Goal: Task Accomplishment & Management: Manage account settings

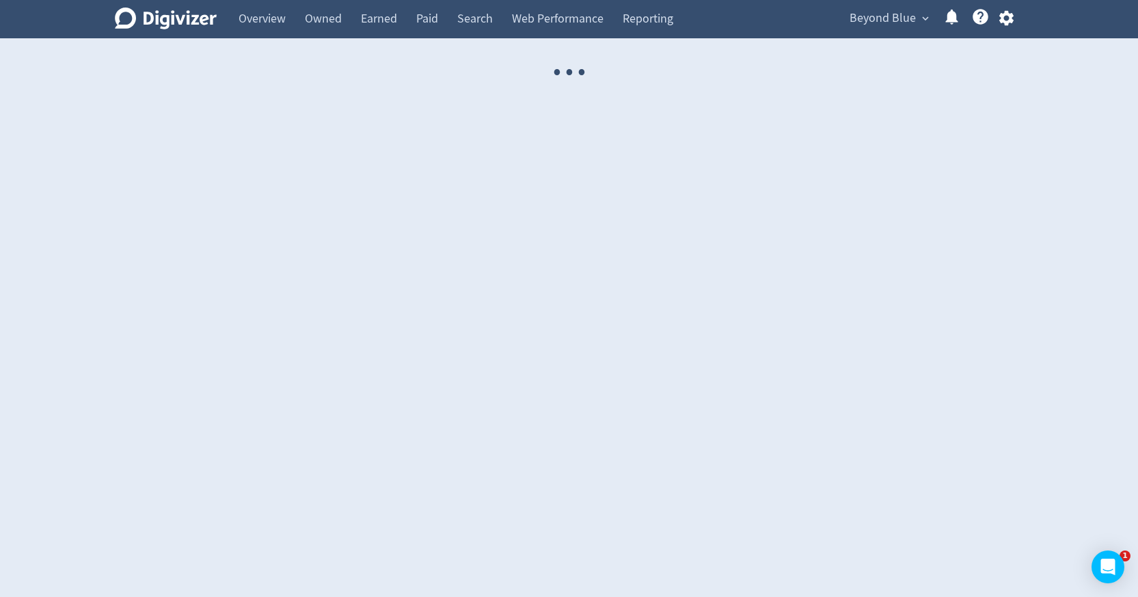
select select "USER"
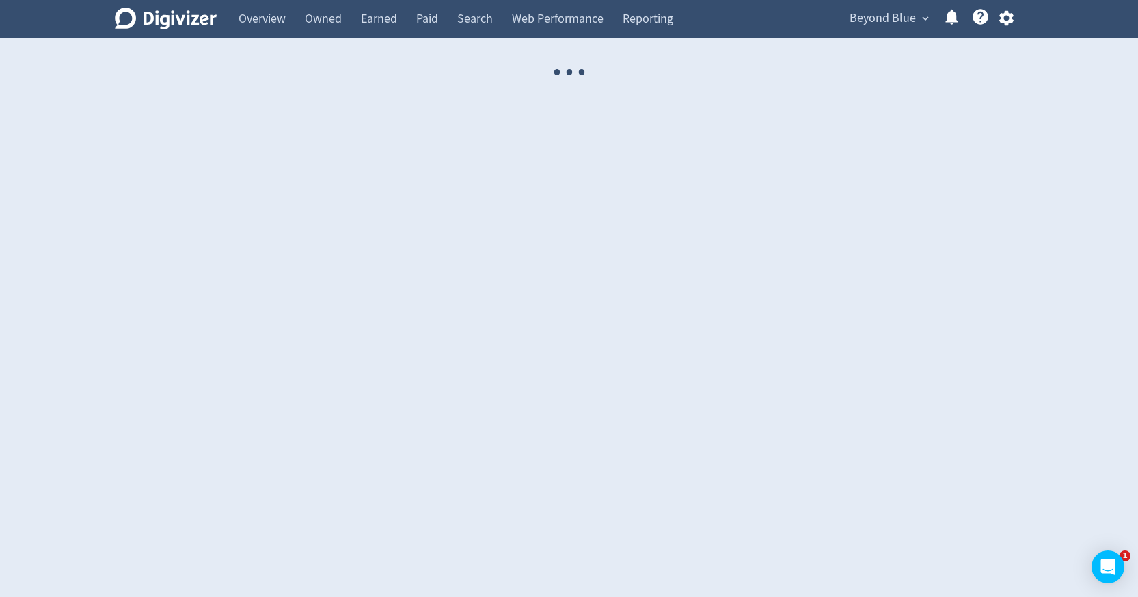
select select "USER"
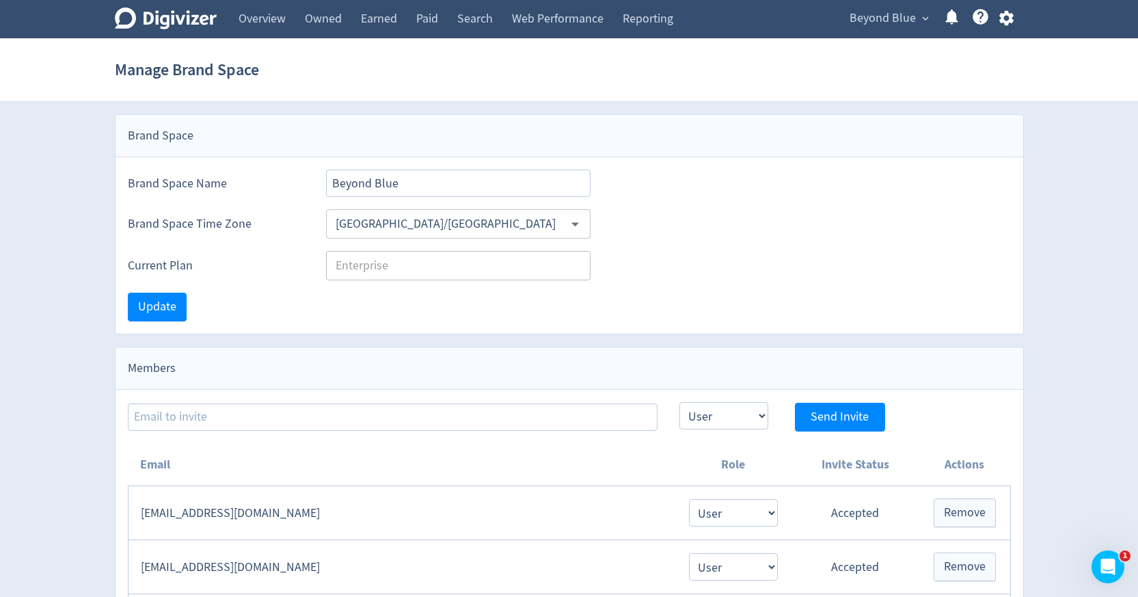
click at [882, 25] on span "Beyond Blue" at bounding box center [883, 19] width 66 height 22
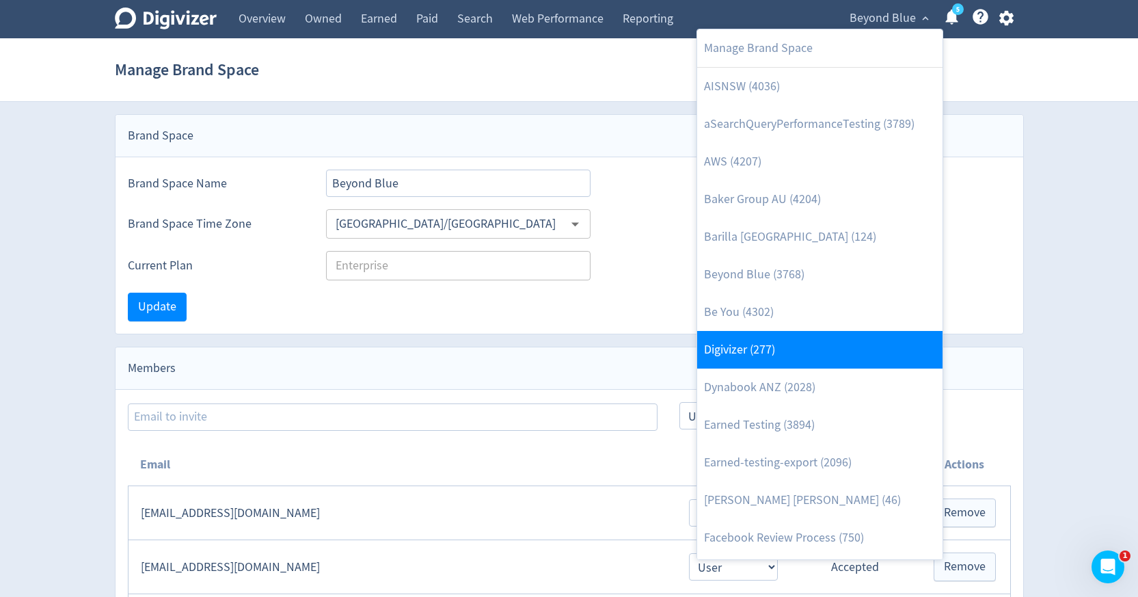
click at [792, 334] on link "Digivizer (277)" at bounding box center [819, 350] width 245 height 38
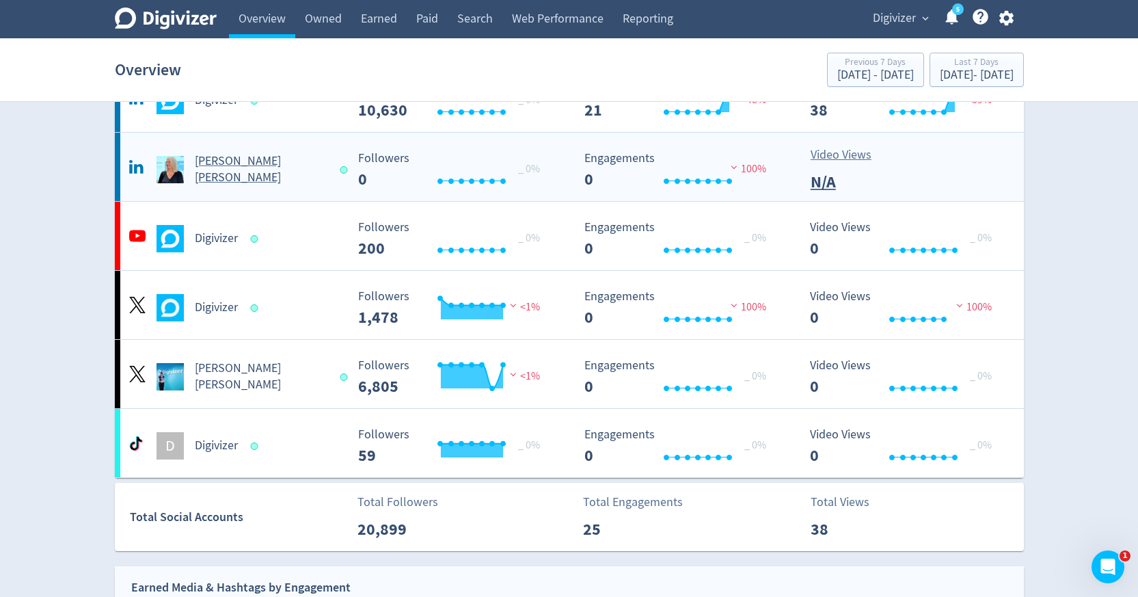
scroll to position [204, 0]
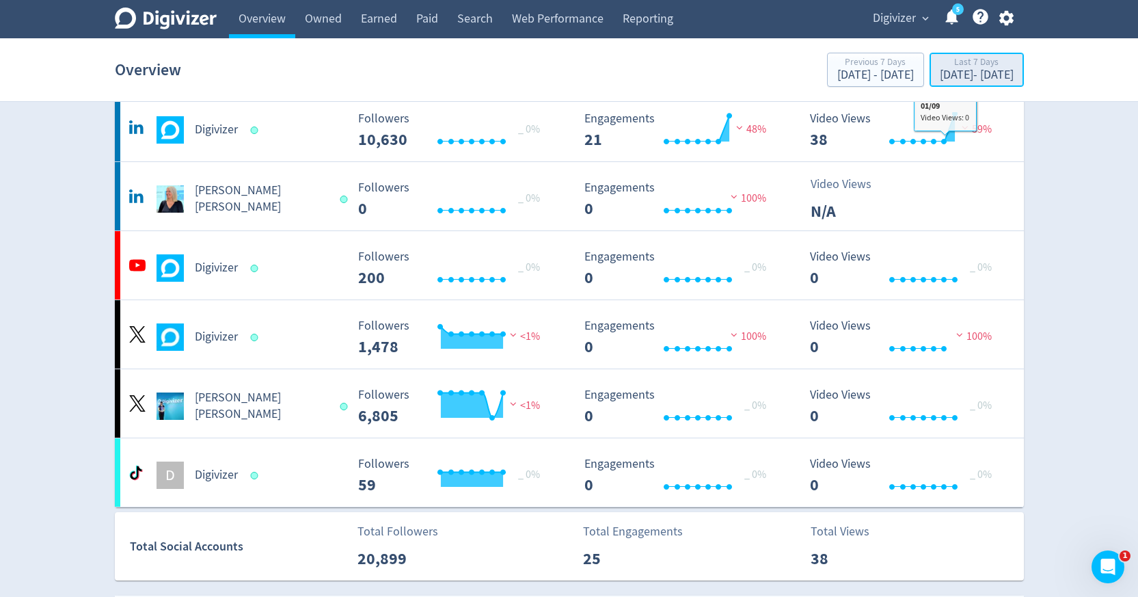
click at [940, 75] on div "[DATE] - [DATE]" at bounding box center [977, 75] width 74 height 12
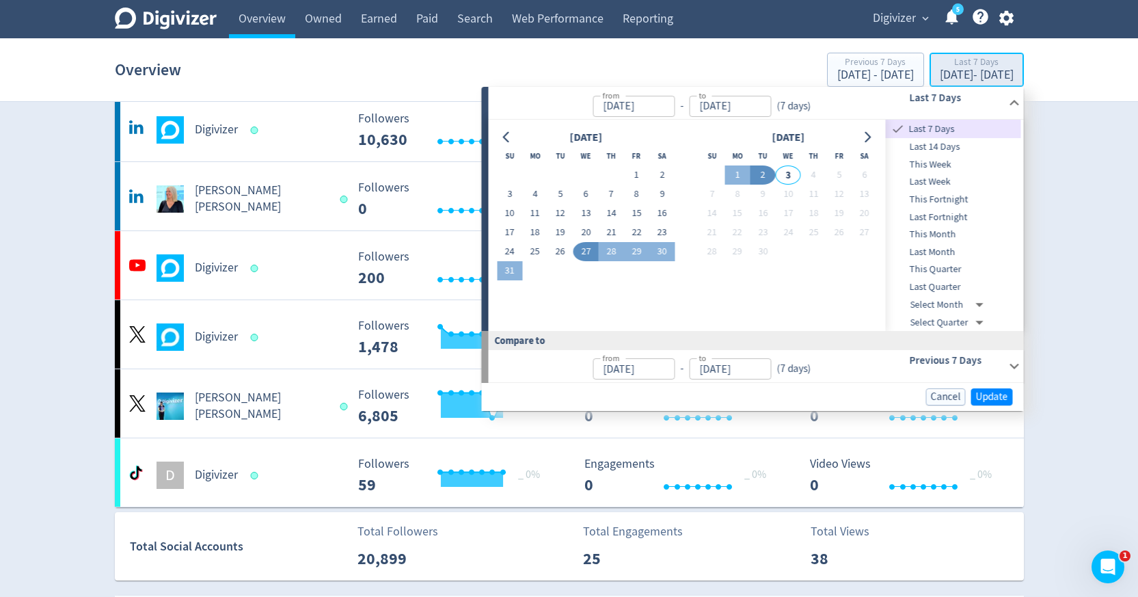
type input "[DATE]"
click at [917, 245] on span "Last Month" at bounding box center [953, 252] width 135 height 15
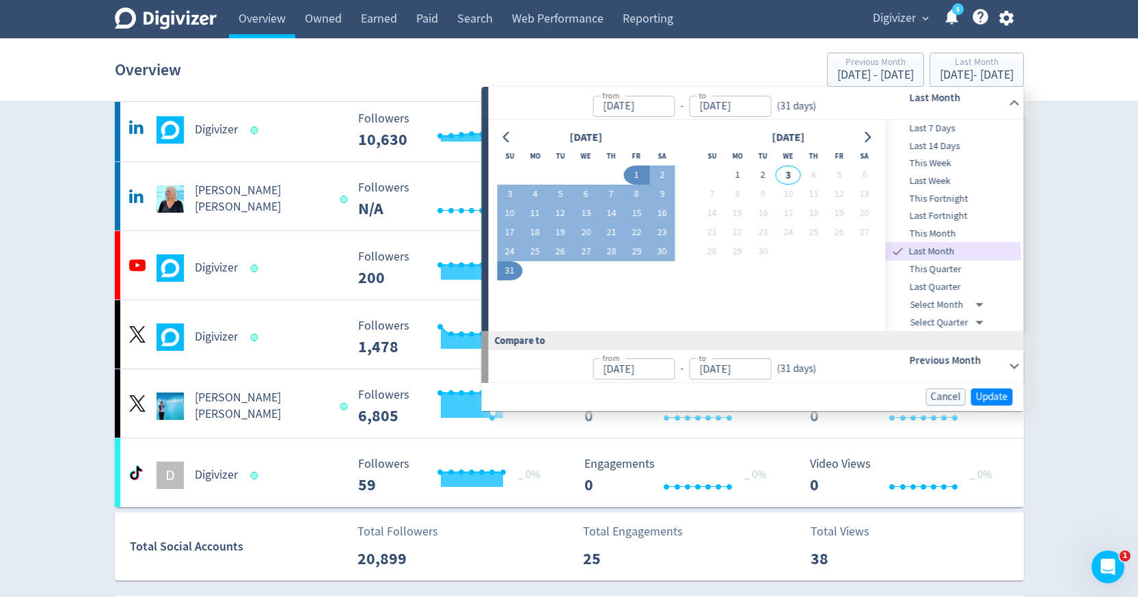
type input "[DATE]"
click at [990, 399] on span "Update" at bounding box center [992, 397] width 32 height 10
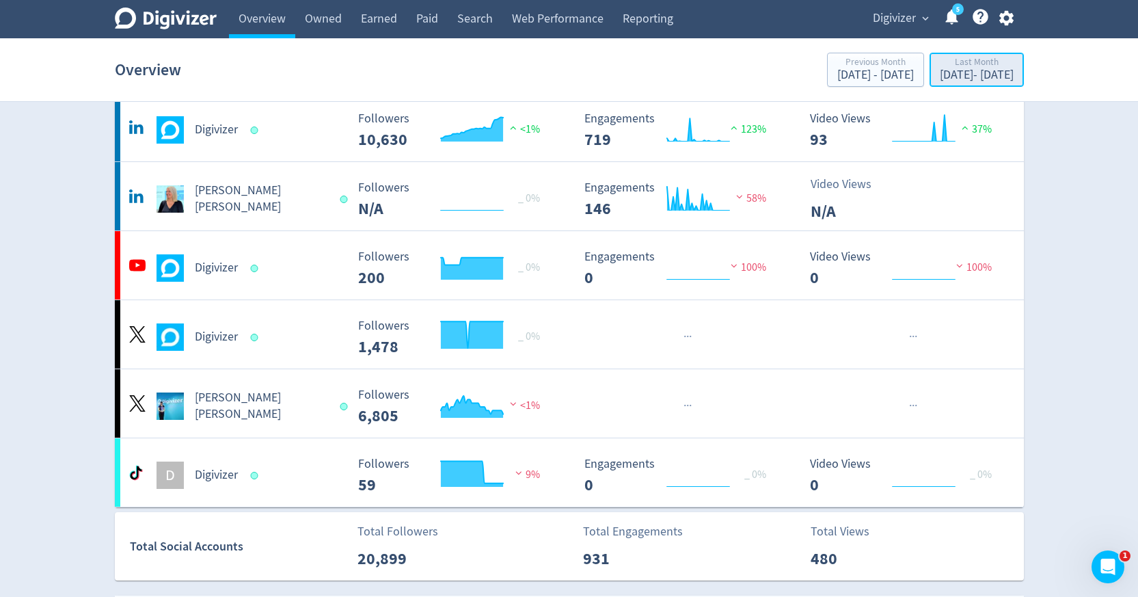
click at [987, 79] on div "[DATE] - [DATE]" at bounding box center [977, 75] width 74 height 12
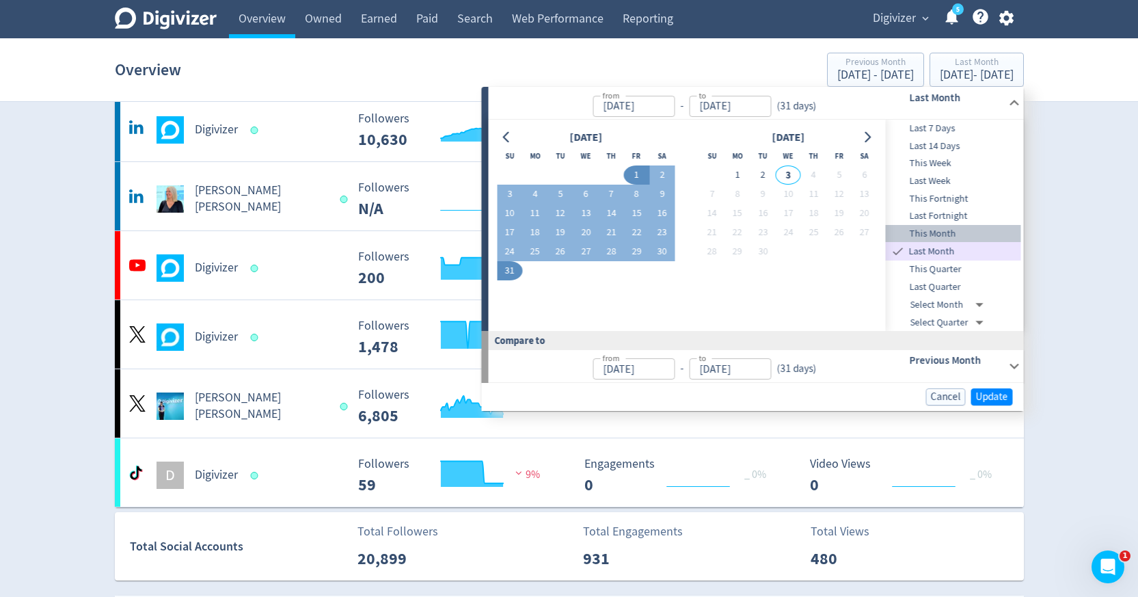
click at [941, 229] on span "This Month" at bounding box center [953, 233] width 135 height 15
type input "[DATE]"
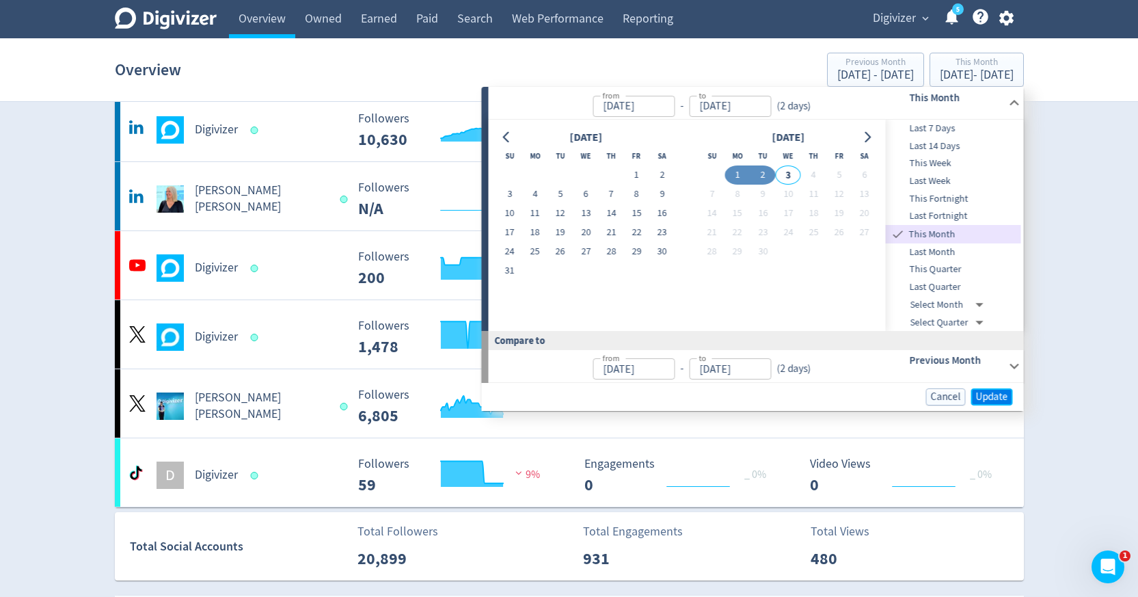
click at [995, 393] on span "Update" at bounding box center [992, 397] width 32 height 10
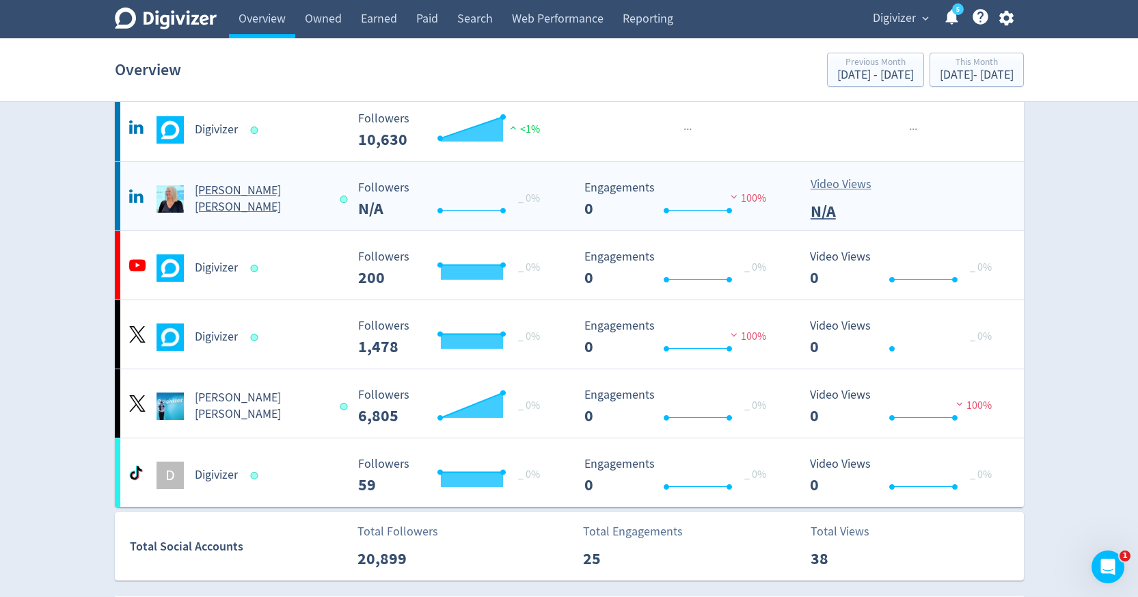
click at [267, 215] on Russo-platform2 "[PERSON_NAME] [PERSON_NAME] Created with Highcharts 10.3.3 _ 0% Followers N/A C…" at bounding box center [569, 196] width 909 height 68
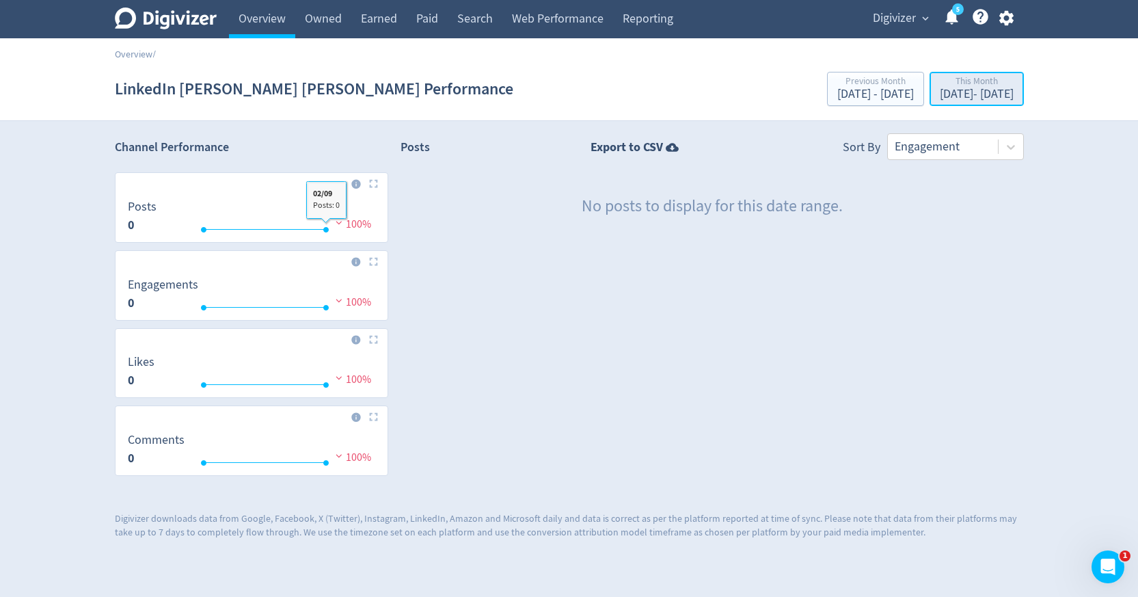
click at [940, 93] on div "[DATE] - [DATE]" at bounding box center [977, 94] width 74 height 12
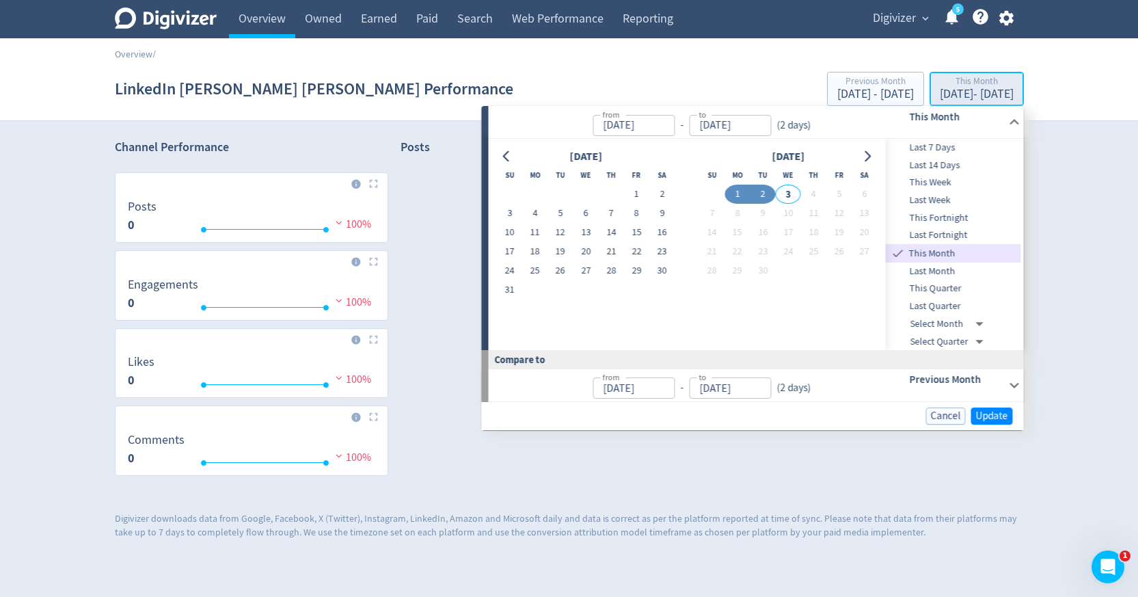
type input "[DATE]"
click at [930, 274] on span "Last Month" at bounding box center [953, 271] width 135 height 15
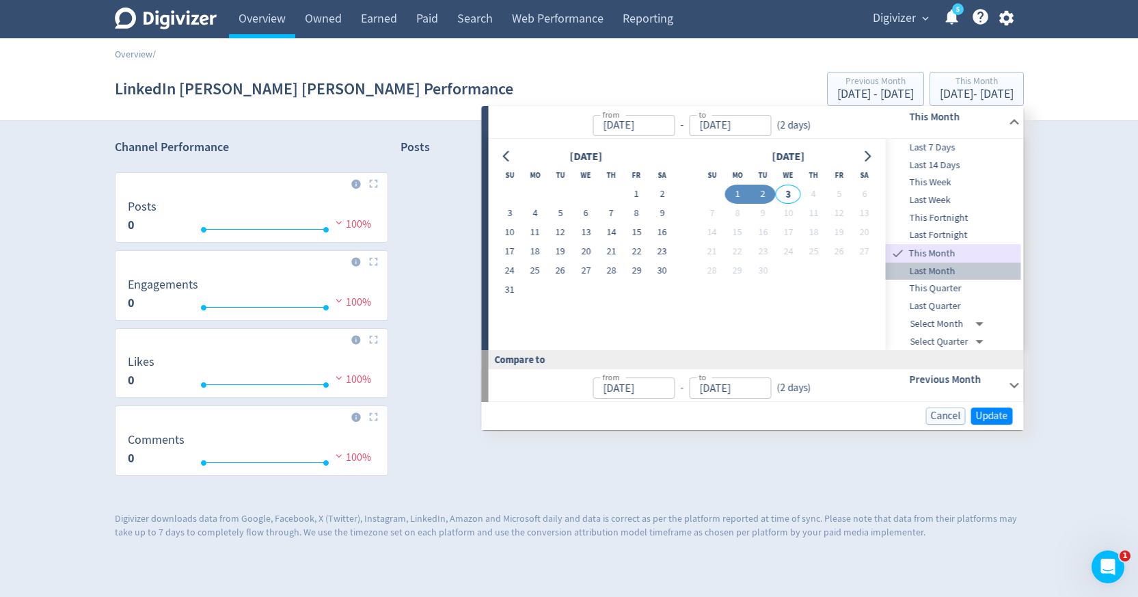
type input "[DATE]"
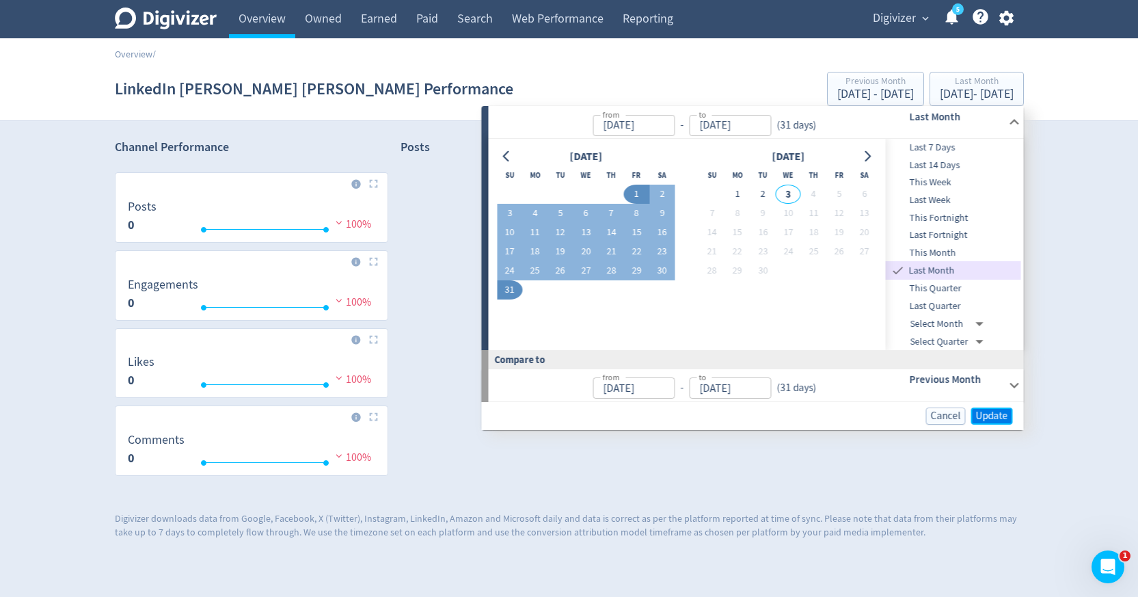
click at [980, 417] on span "Update" at bounding box center [992, 416] width 32 height 10
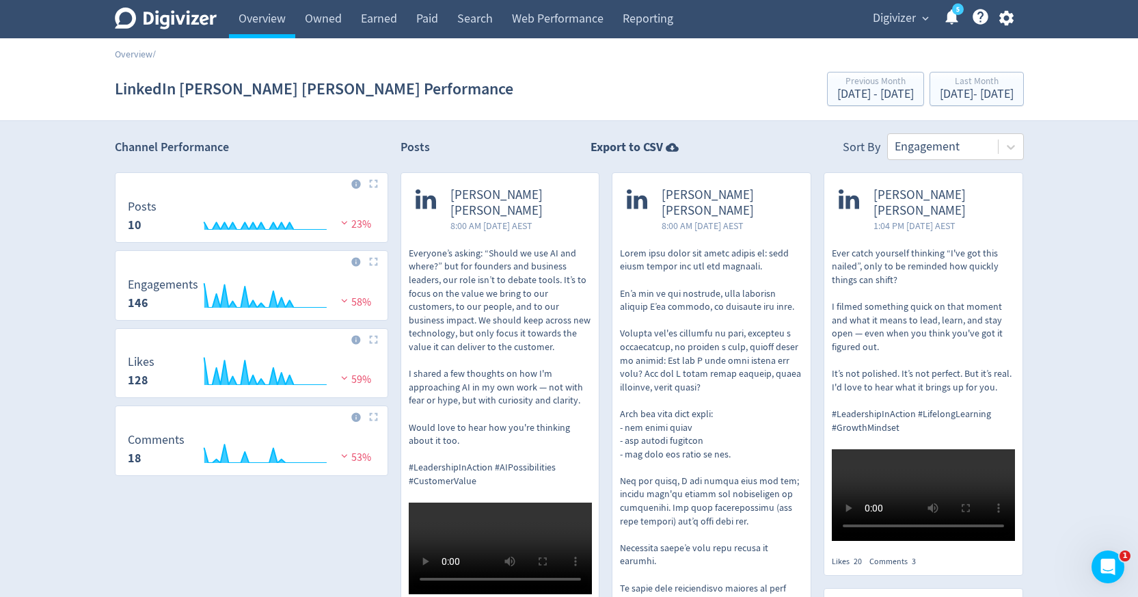
click at [904, 25] on span "Digivizer" at bounding box center [894, 19] width 43 height 22
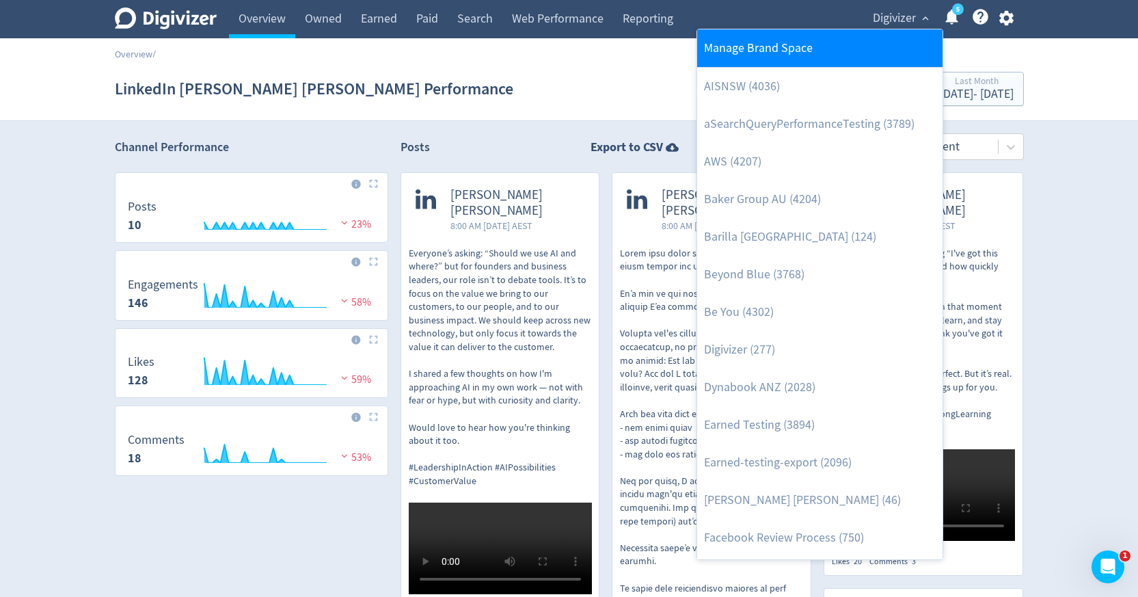
click at [883, 49] on link "Manage Brand Space" at bounding box center [819, 48] width 245 height 38
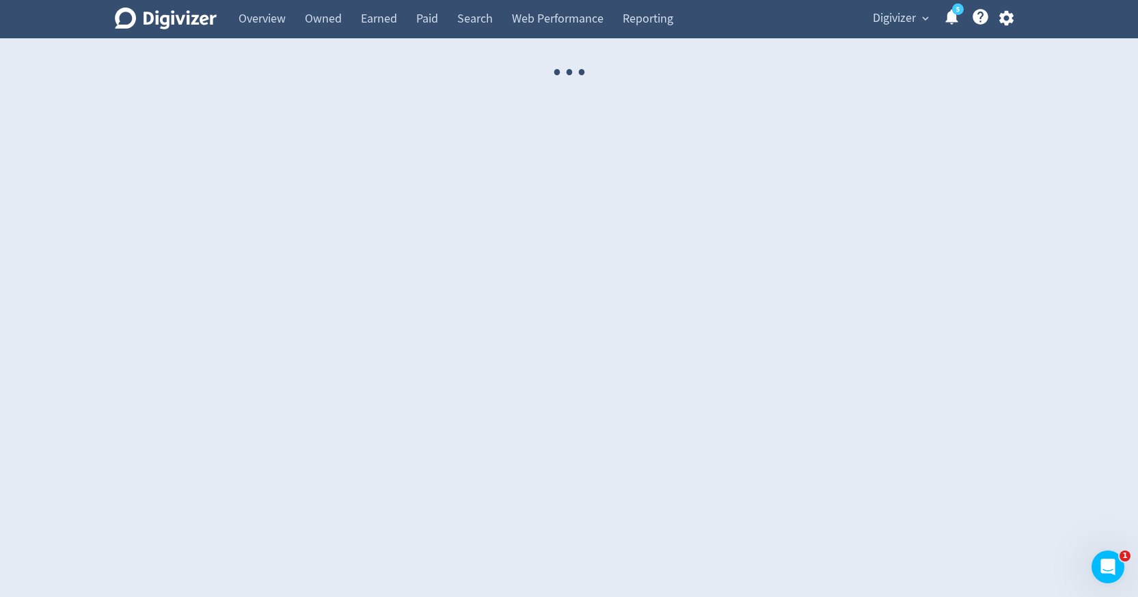
select select "USER"
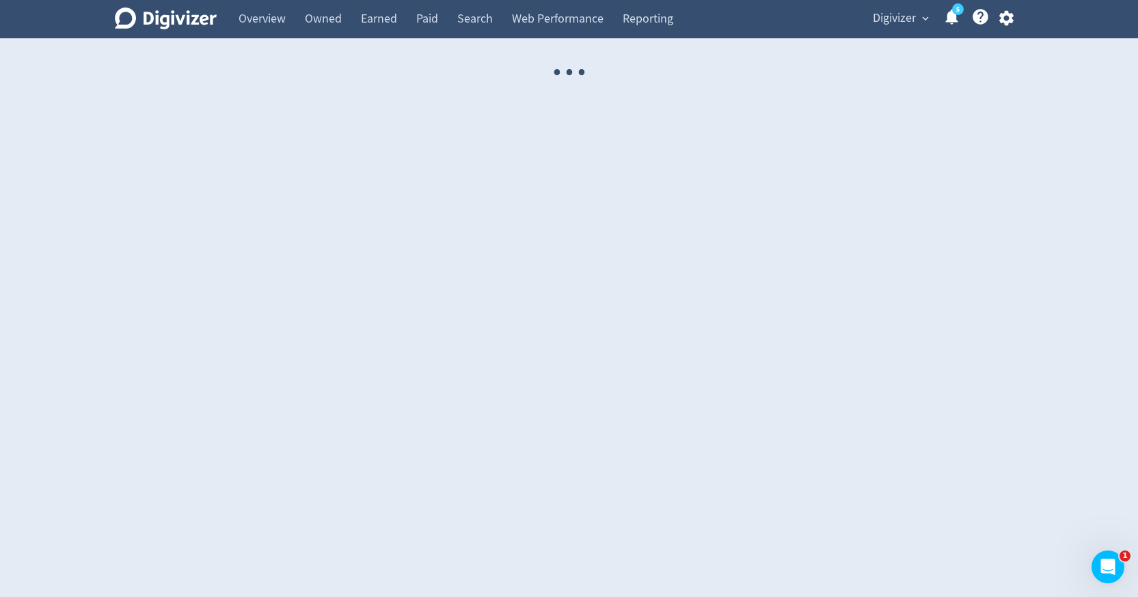
select select "USER"
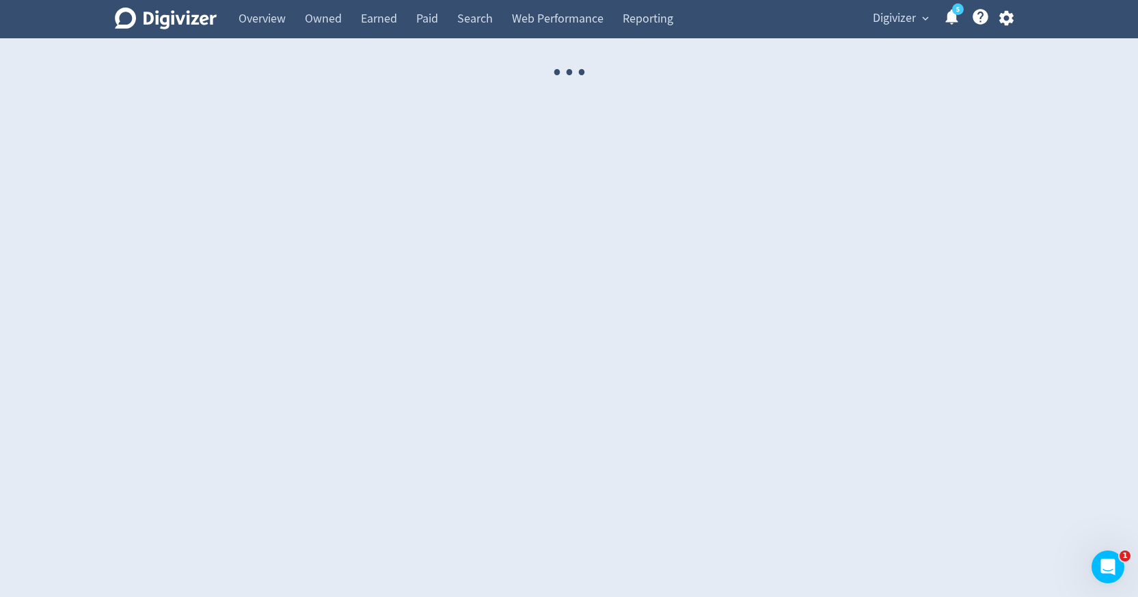
select select "USER"
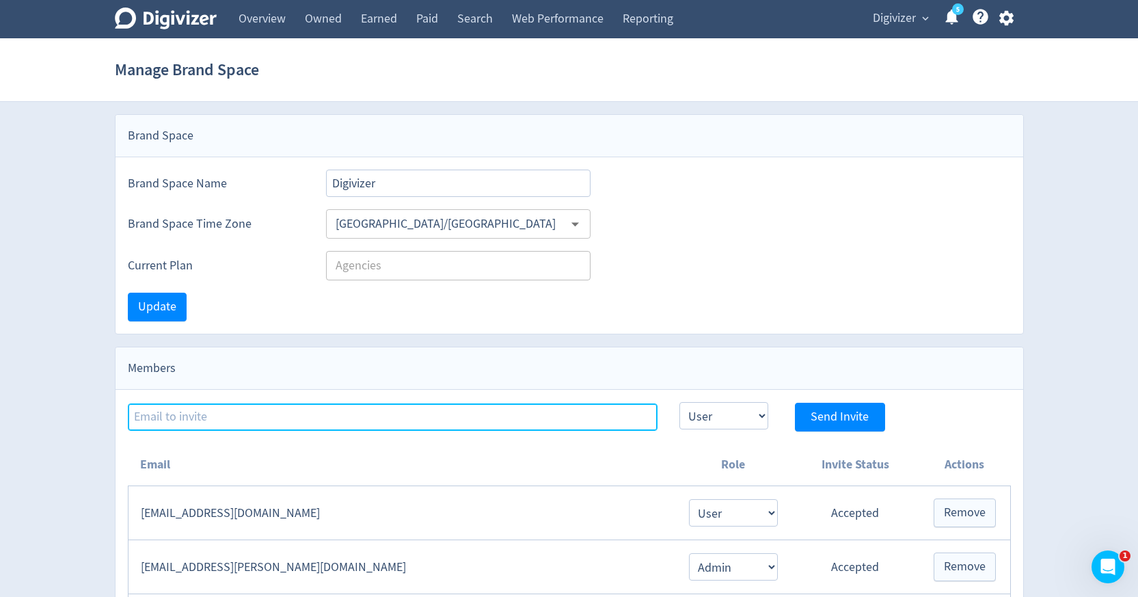
click at [537, 409] on input at bounding box center [393, 416] width 530 height 27
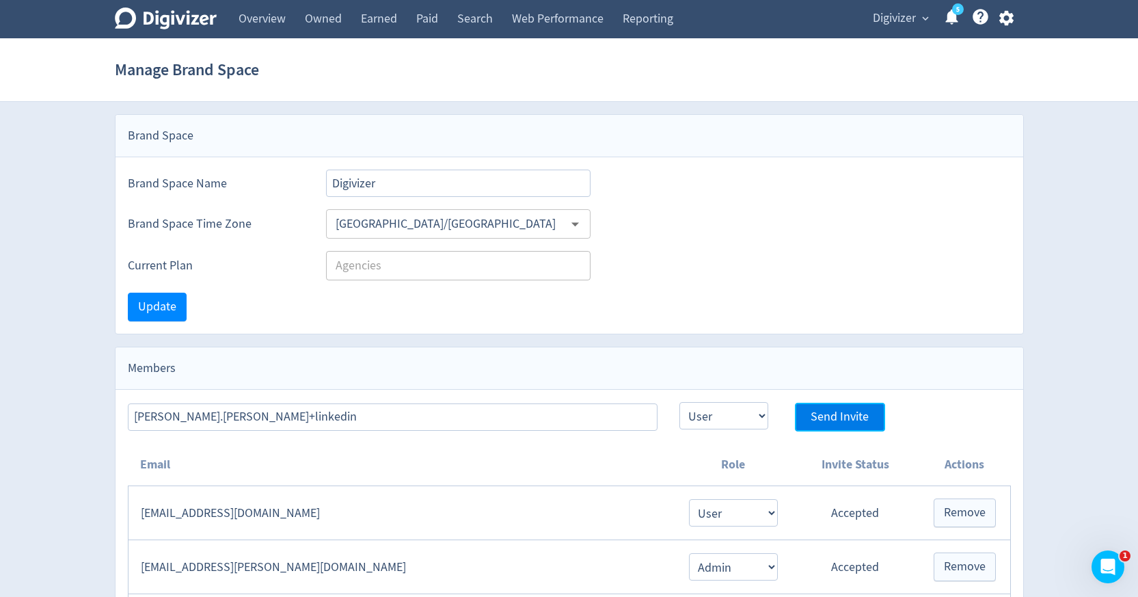
click at [811, 423] on span "Send Invite" at bounding box center [840, 417] width 58 height 12
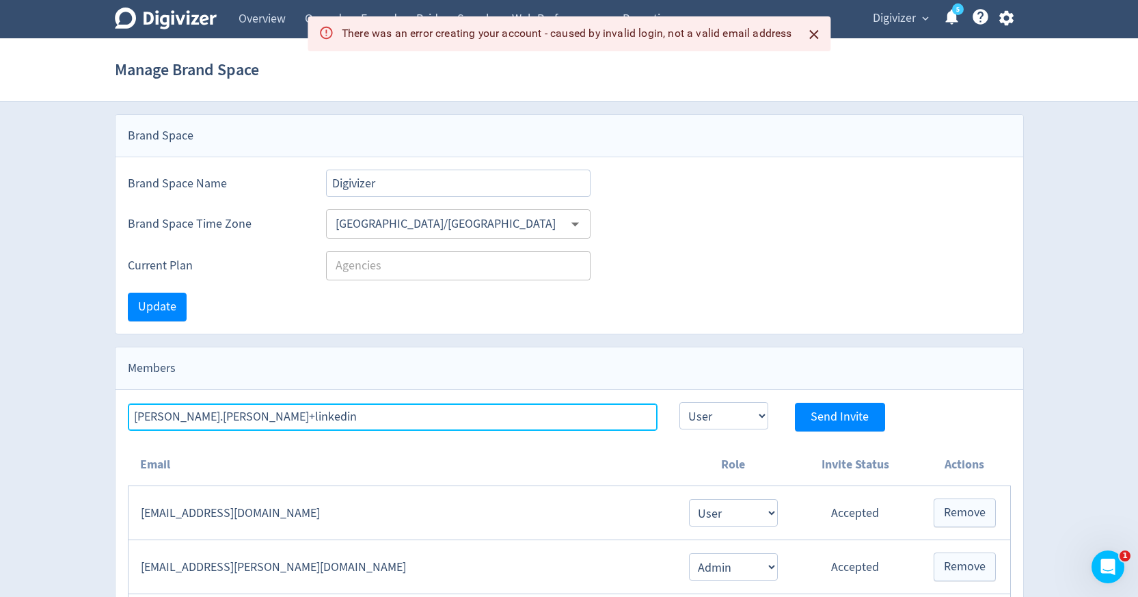
click at [609, 419] on input "[PERSON_NAME].[PERSON_NAME]+linkedin" at bounding box center [393, 416] width 530 height 27
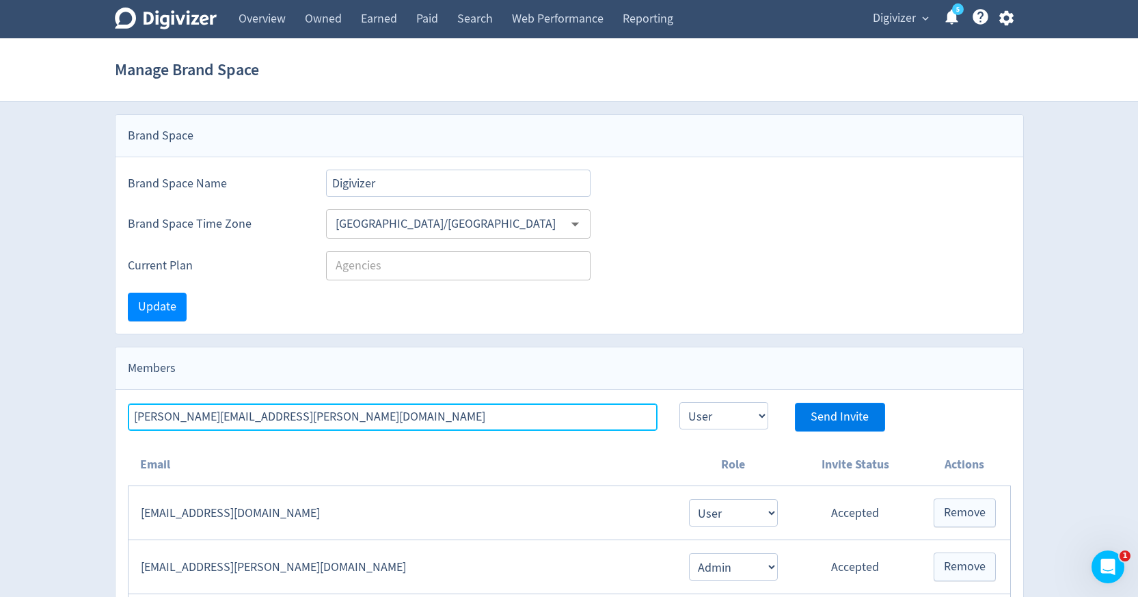
type input "[PERSON_NAME][EMAIL_ADDRESS][PERSON_NAME][DOMAIN_NAME]"
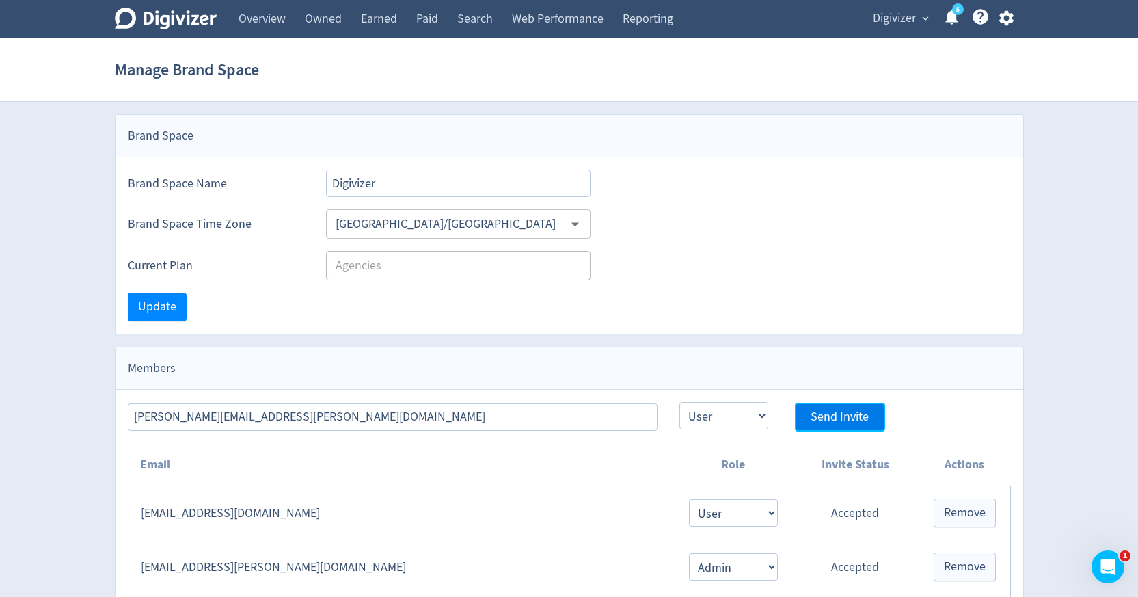
click at [859, 420] on span "Send Invite" at bounding box center [840, 417] width 58 height 12
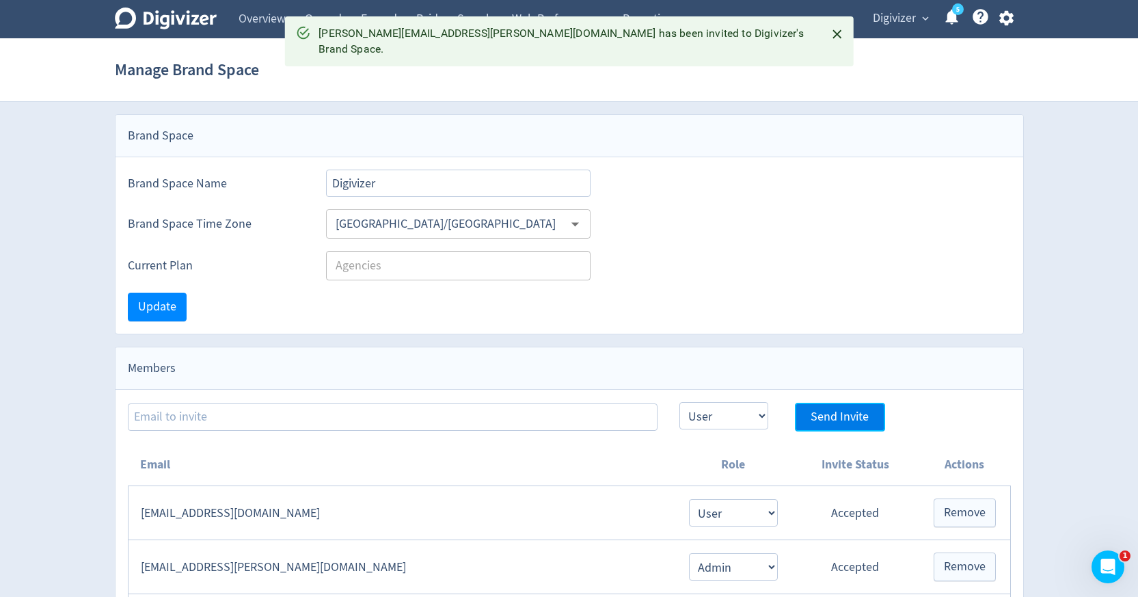
select select "USER"
click at [1006, 18] on icon "button" at bounding box center [1006, 18] width 18 height 18
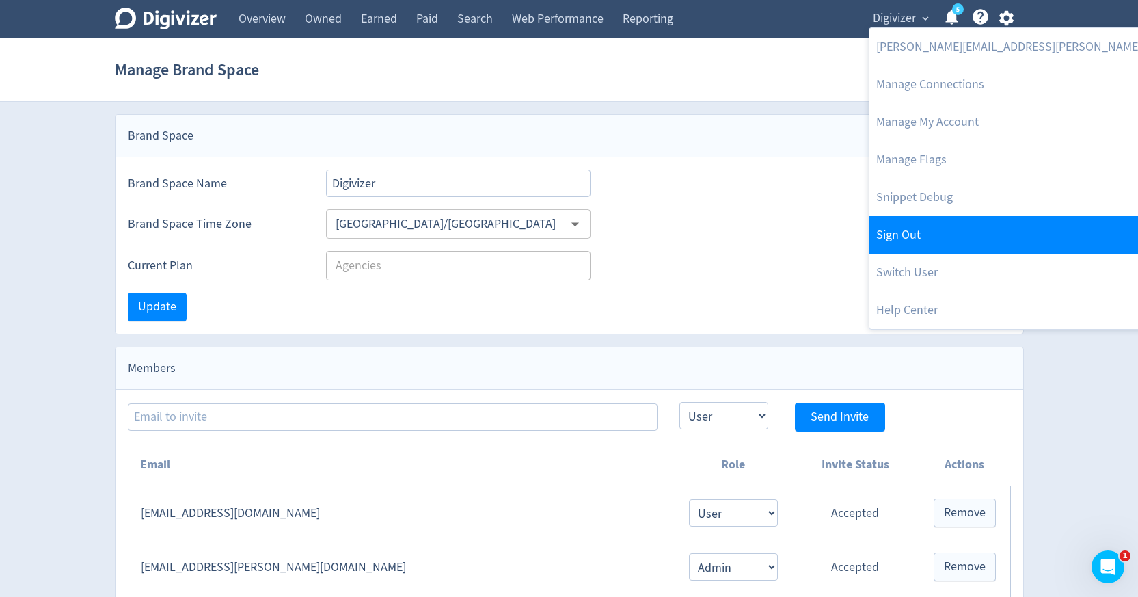
click at [927, 228] on link "Sign Out" at bounding box center [1052, 235] width 365 height 38
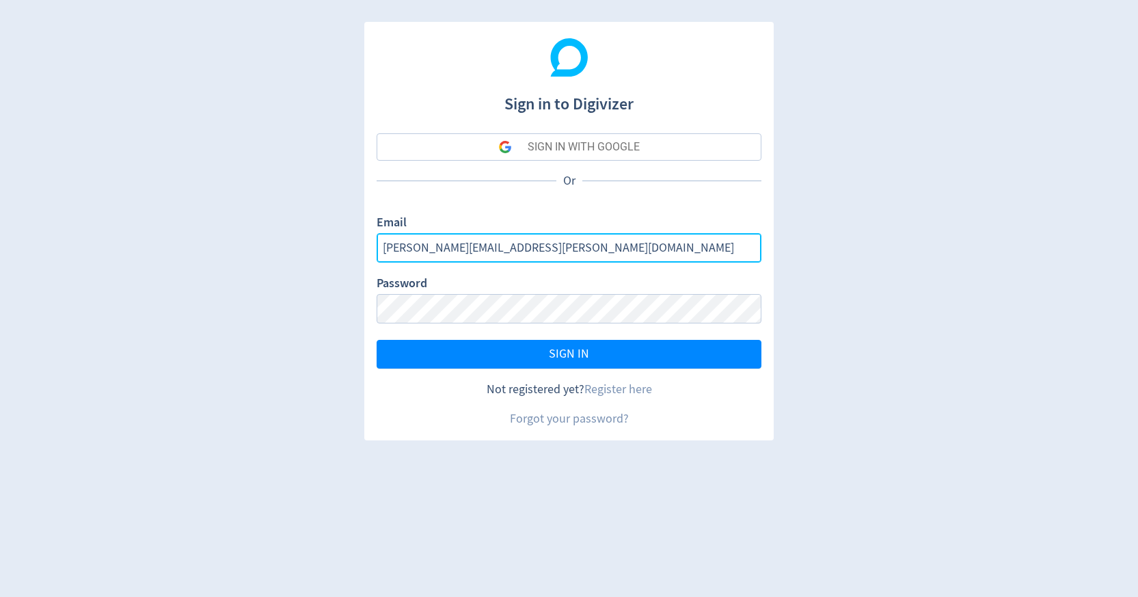
click at [472, 250] on input "[PERSON_NAME][EMAIL_ADDRESS][PERSON_NAME][DOMAIN_NAME]" at bounding box center [569, 247] width 385 height 29
click at [447, 245] on input "[PERSON_NAME][EMAIL_ADDRESS][PERSON_NAME][DOMAIN_NAME]" at bounding box center [569, 247] width 385 height 29
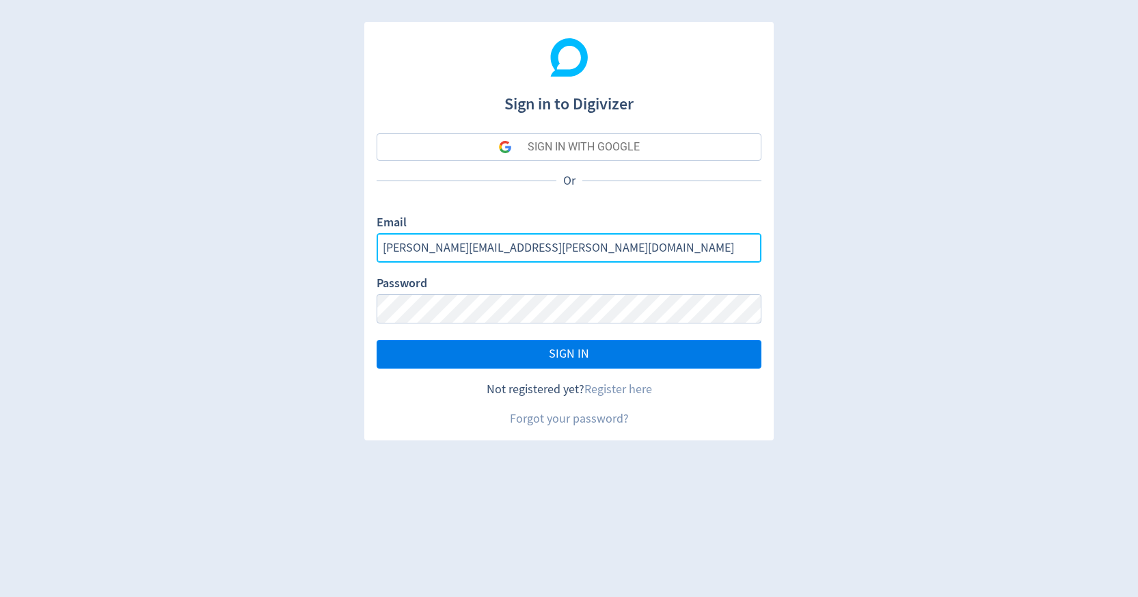
type input "[PERSON_NAME][EMAIL_ADDRESS][PERSON_NAME][DOMAIN_NAME]"
click at [493, 366] on button "SIGN IN" at bounding box center [569, 354] width 385 height 29
